Goal: Transaction & Acquisition: Purchase product/service

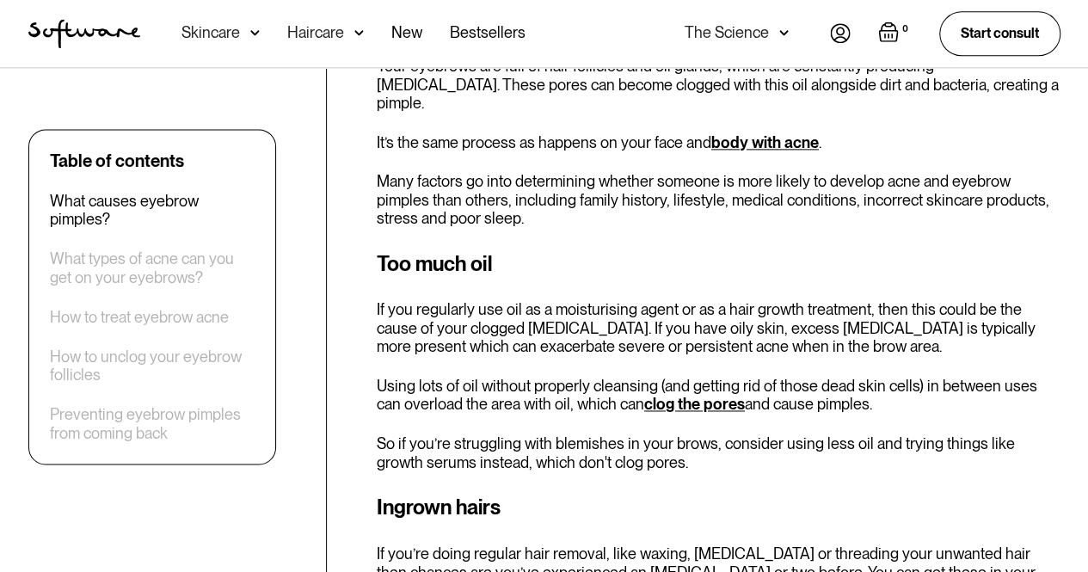
scroll to position [1106, 0]
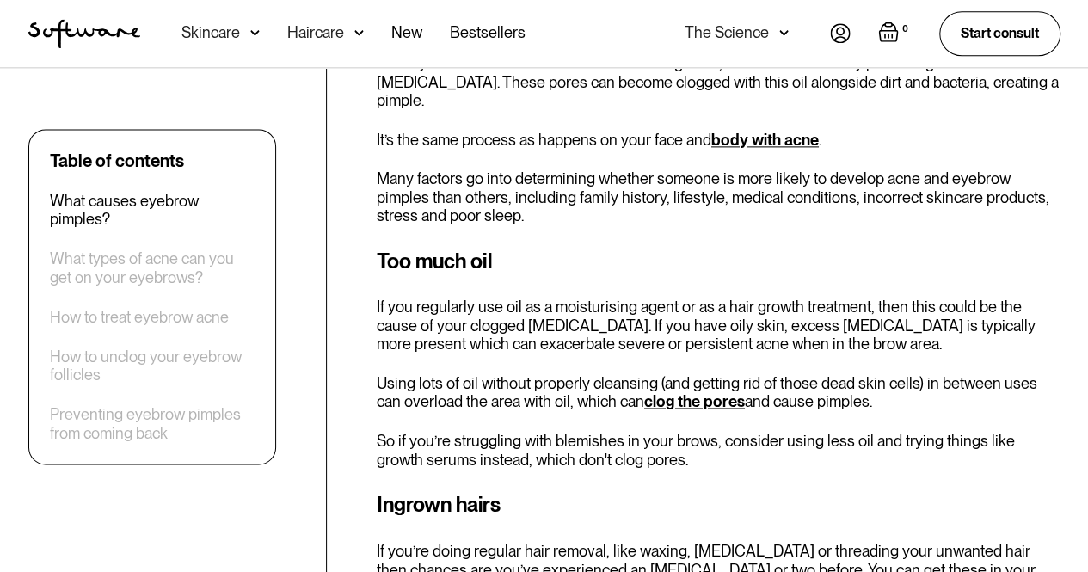
drag, startPoint x: 0, startPoint y: 0, endPoint x: 545, endPoint y: 243, distance: 596.5
click at [545, 246] on h3 "Too much oil" at bounding box center [719, 261] width 684 height 31
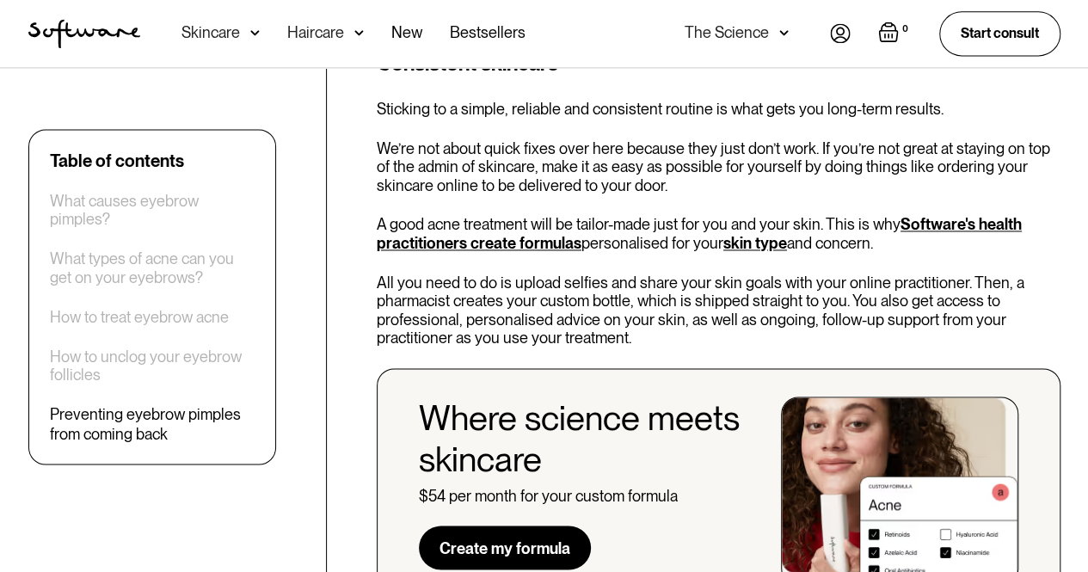
scroll to position [4474, 0]
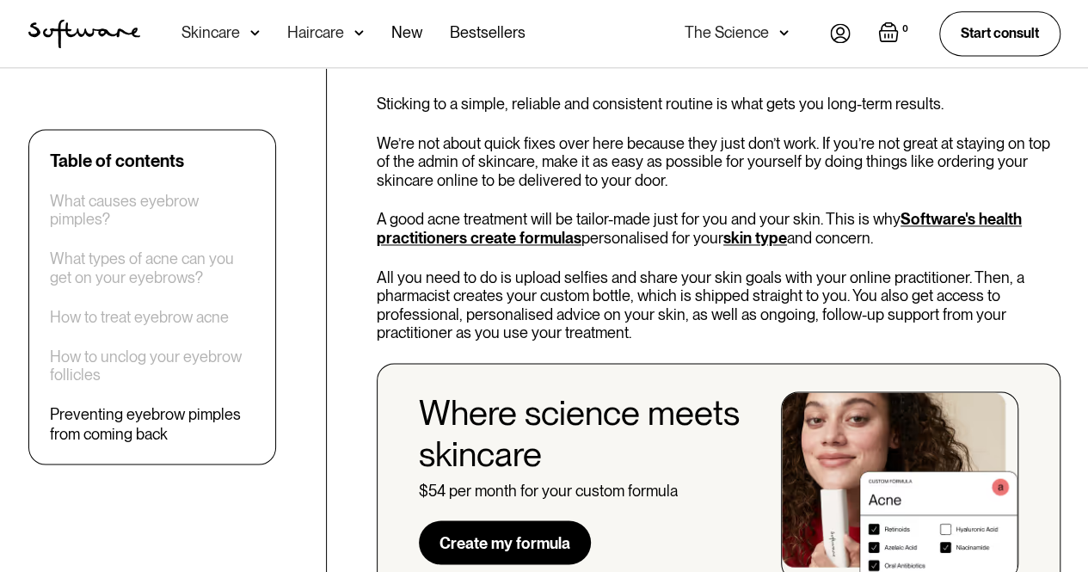
click at [507, 521] on link "Create my formula" at bounding box center [505, 543] width 172 height 45
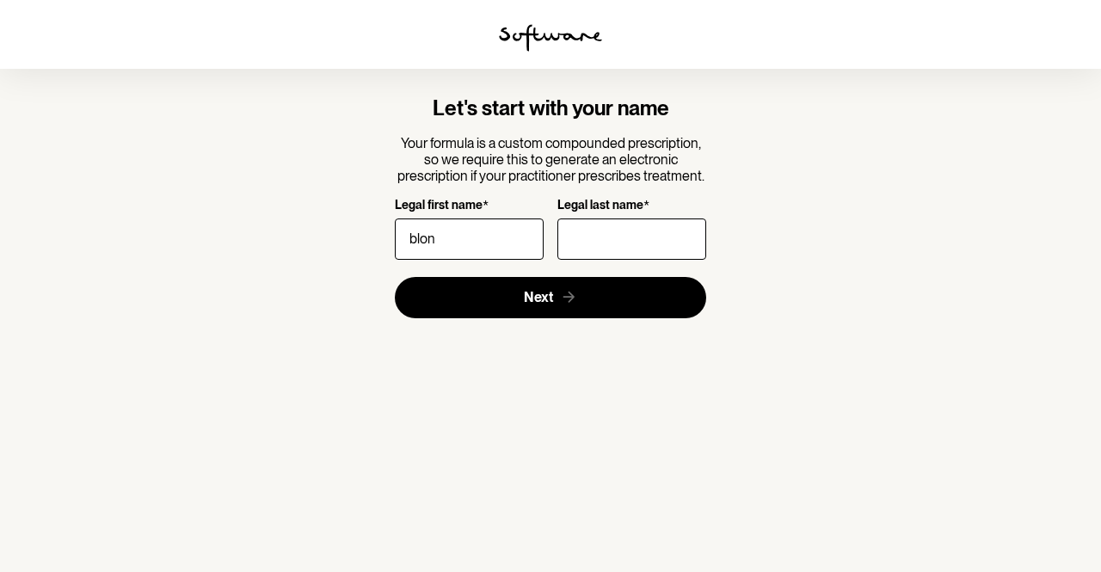
type input "blon"
click at [599, 255] on input "Legal last name *" at bounding box center [632, 239] width 149 height 41
type input "blobbb"
click at [480, 235] on input "blon" at bounding box center [469, 239] width 149 height 41
type input "blob"
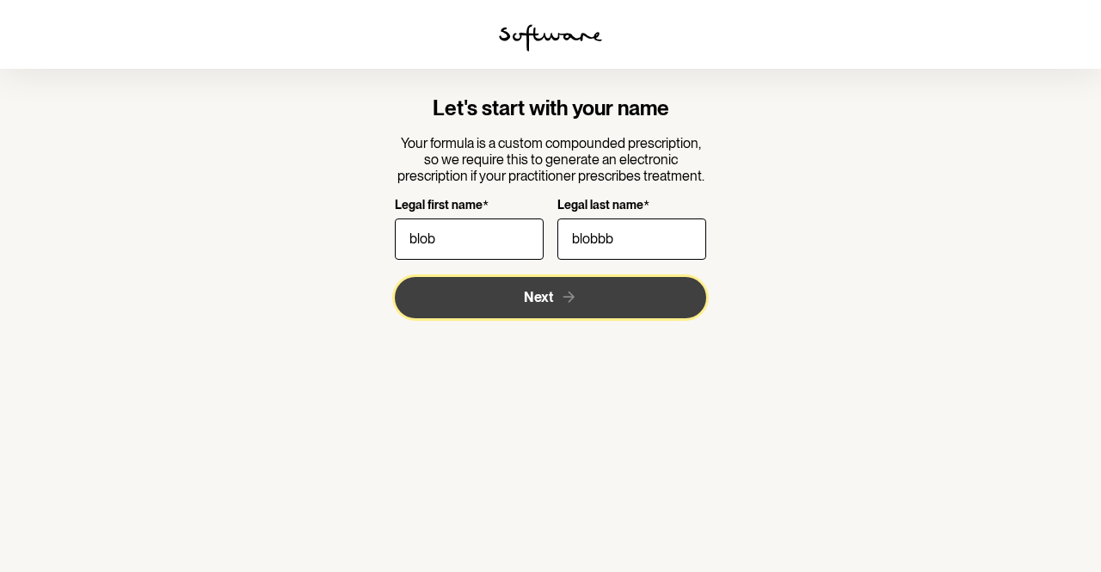
click at [506, 296] on button "Next" at bounding box center [551, 297] width 312 height 41
